Goal: Use online tool/utility: Use online tool/utility

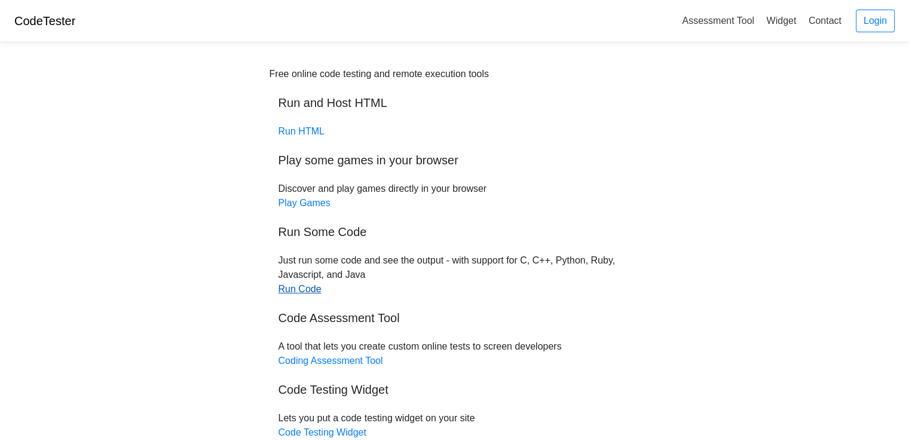
click at [310, 284] on link "Run Code" at bounding box center [299, 289] width 43 height 10
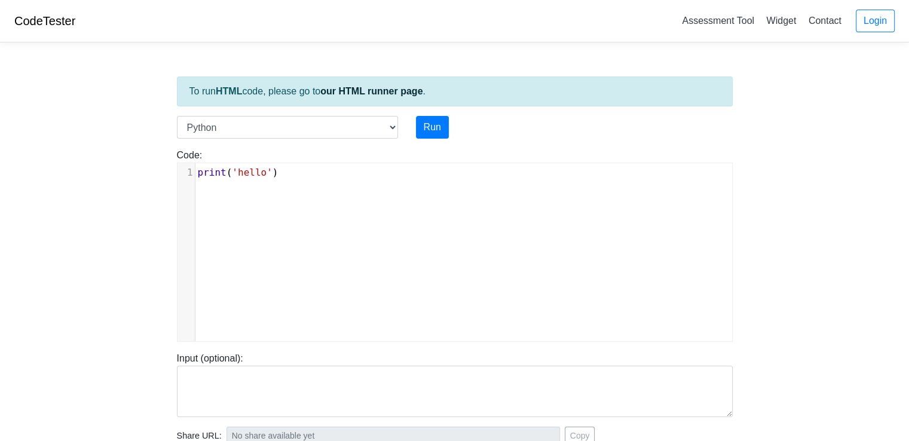
scroll to position [5, 0]
type textarea "print('hello')"
drag, startPoint x: 337, startPoint y: 187, endPoint x: 173, endPoint y: 171, distance: 165.0
click at [173, 171] on div "Code: print('hello') print('hello') x 1 print ( 'hello' )" at bounding box center [455, 245] width 574 height 194
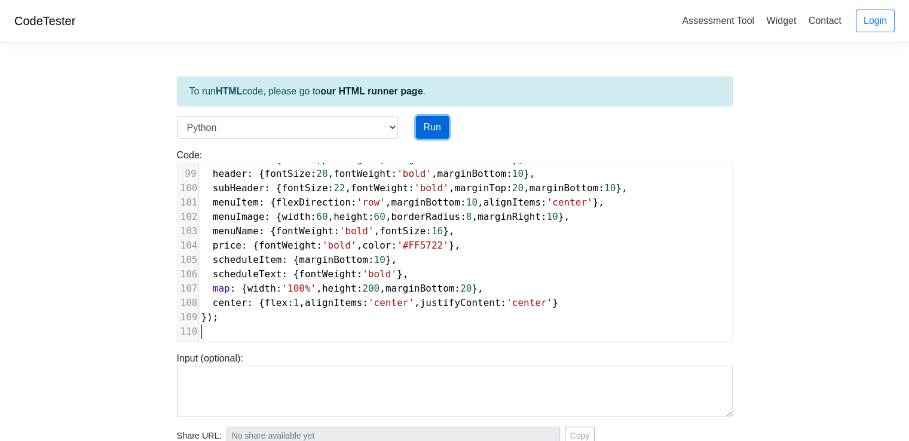
click at [434, 121] on button "Run" at bounding box center [432, 127] width 33 height 23
type input "[URL][DOMAIN_NAME]"
type textarea "Submission status: Runtime Error (NZEC) Stderr: File "script.py", line 1 import…"
click at [434, 128] on button "Run" at bounding box center [432, 127] width 33 height 23
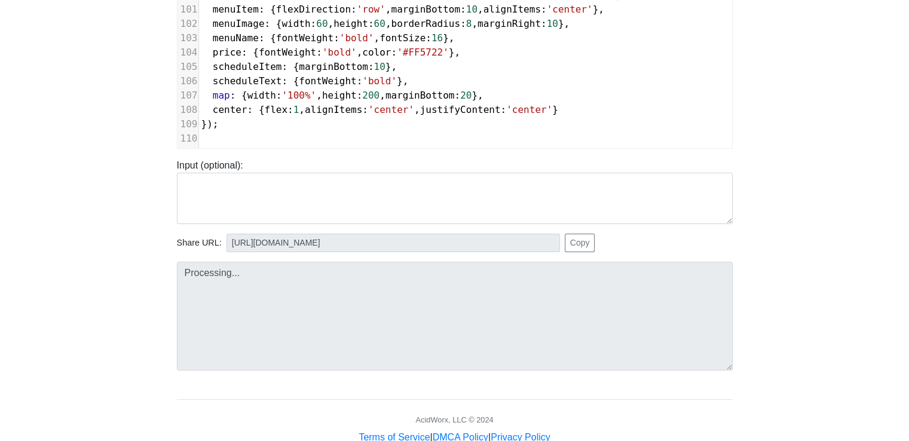
scroll to position [224, 0]
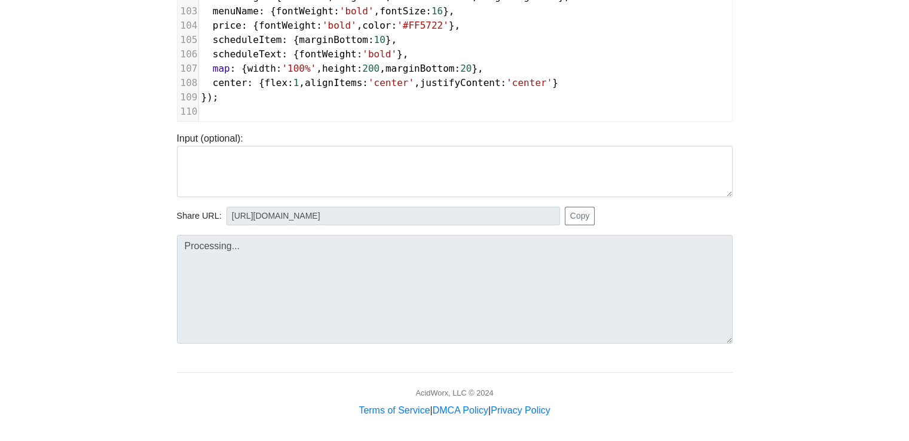
type input "[URL][DOMAIN_NAME]"
type textarea "Submission status: Runtime Error (NZEC) Stderr: File "script.py", line 1 import…"
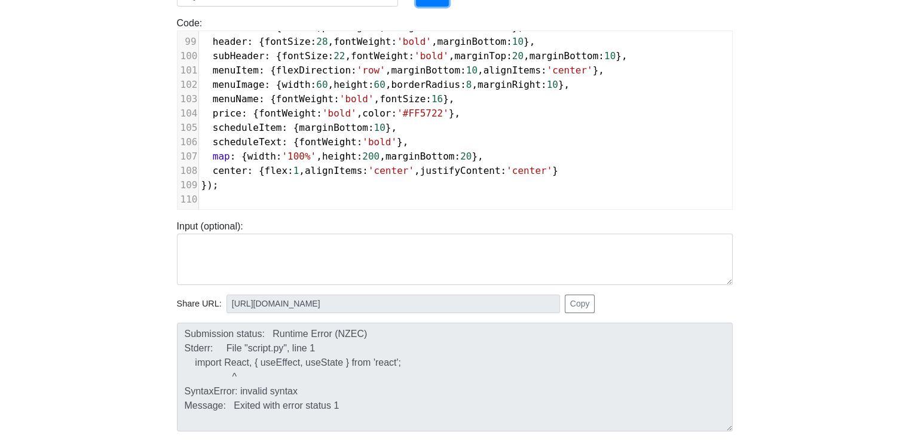
scroll to position [105, 0]
